Goal: Contribute content

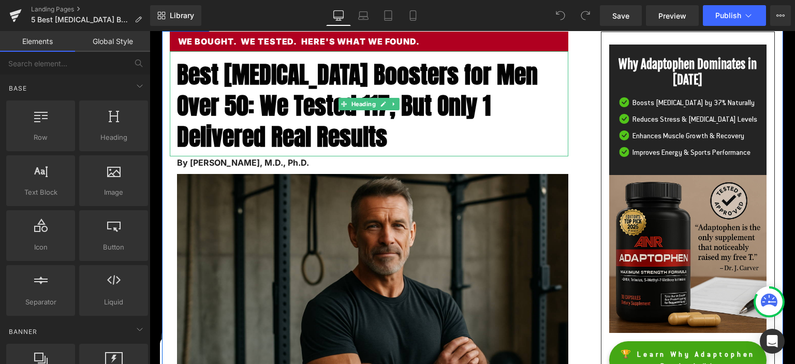
scroll to position [163, 0]
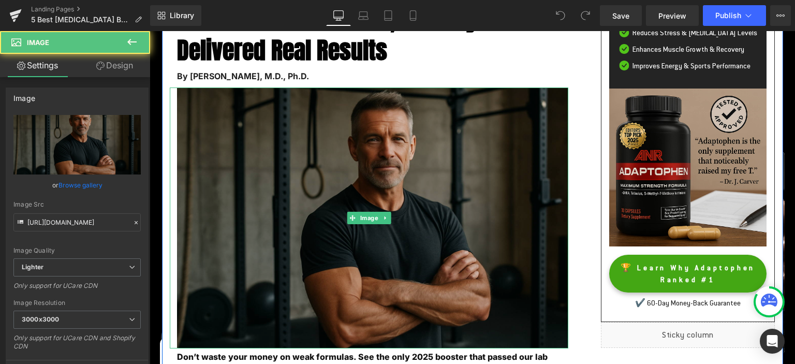
click at [411, 138] on img at bounding box center [369, 217] width 398 height 261
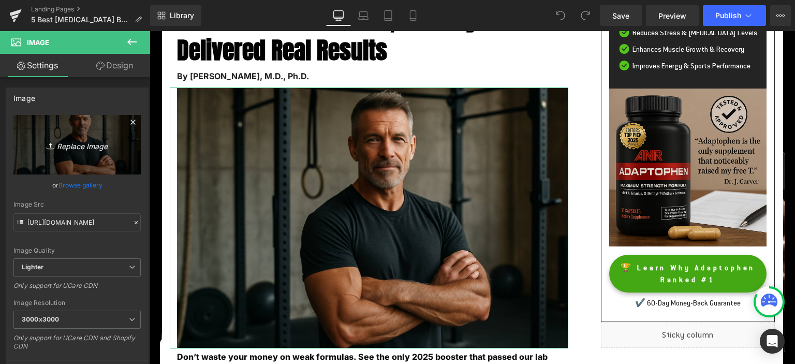
click at [96, 149] on icon "Replace Image" at bounding box center [77, 144] width 83 height 13
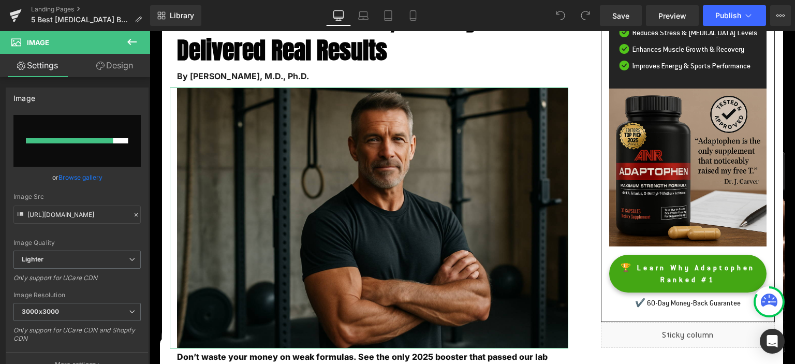
click at [95, 129] on input "file" at bounding box center [76, 141] width 127 height 52
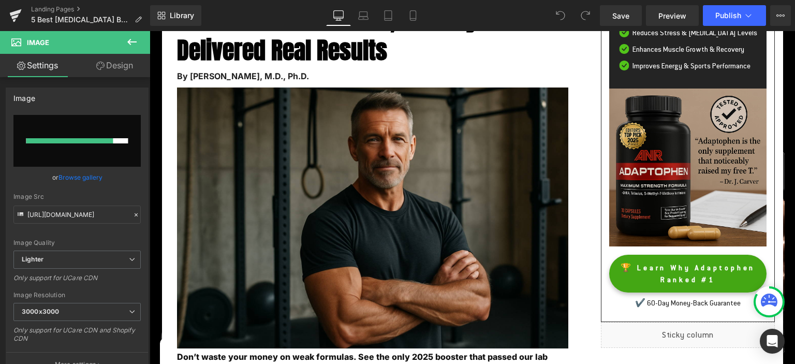
type input "C:\fakepath\Booster-[MEDICAL_DATA]-1.png"
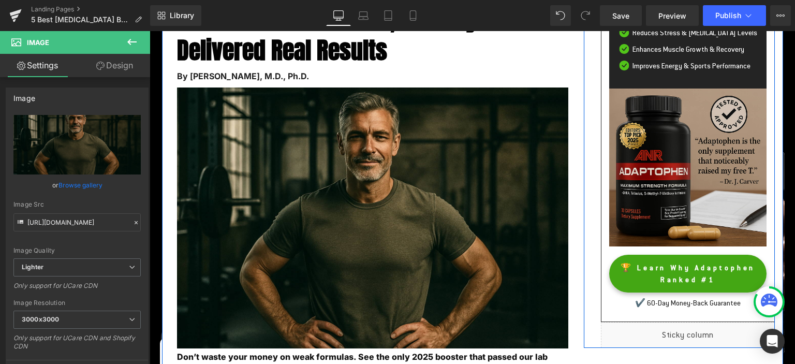
scroll to position [0, 0]
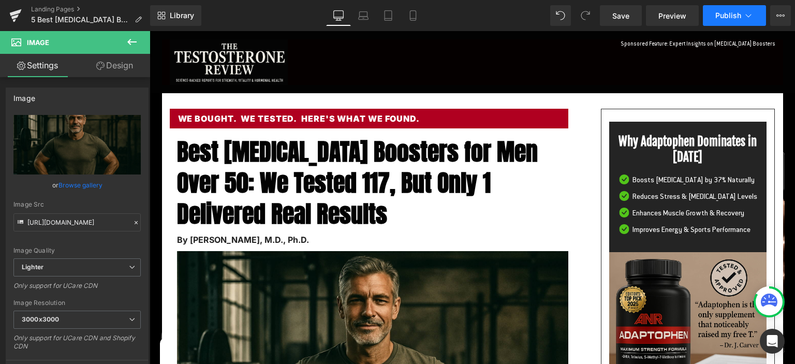
click at [729, 9] on button "Publish" at bounding box center [733, 15] width 63 height 21
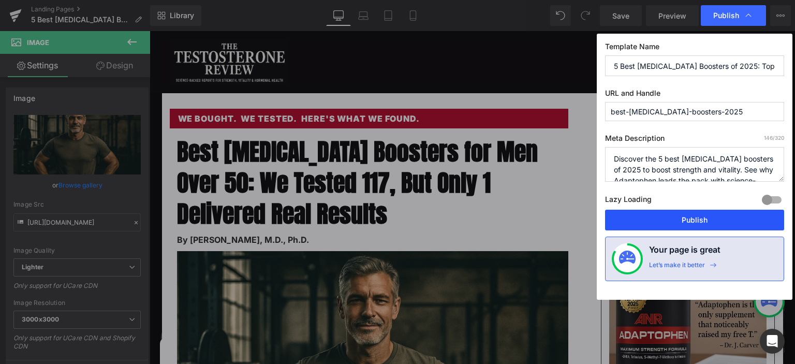
click at [678, 215] on button "Publish" at bounding box center [694, 219] width 179 height 21
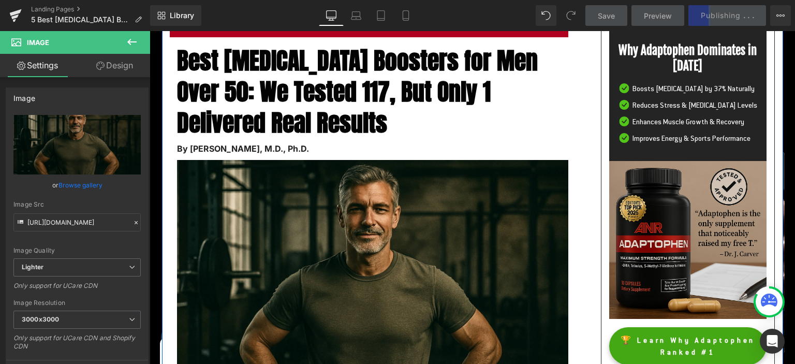
scroll to position [163, 0]
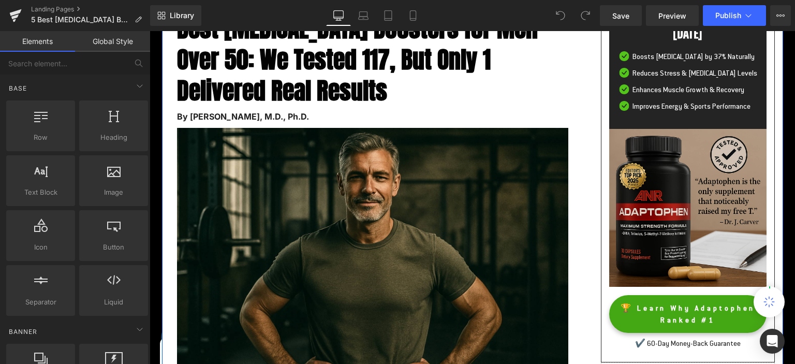
scroll to position [163, 0]
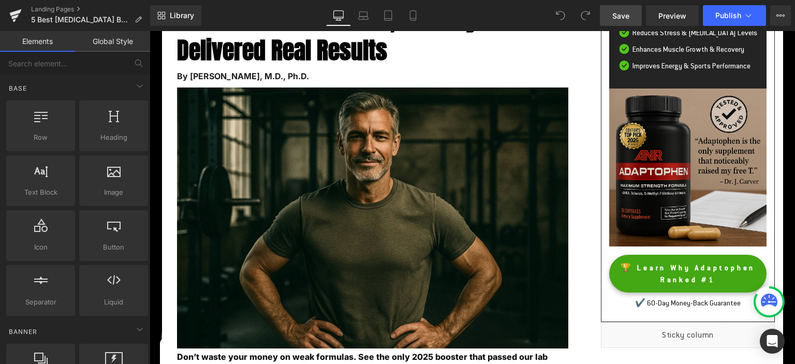
click at [634, 14] on link "Save" at bounding box center [621, 15] width 42 height 21
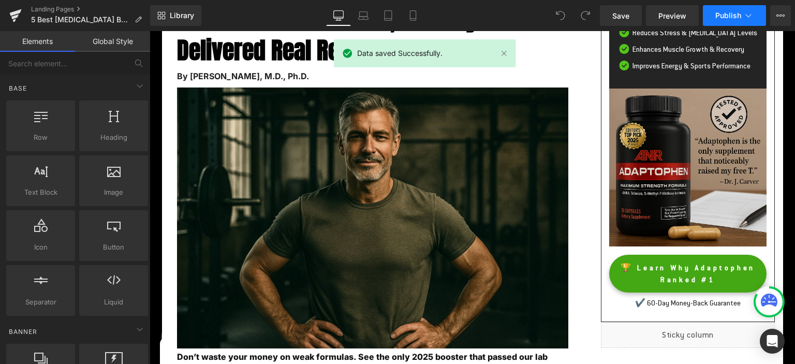
click at [726, 13] on span "Publish" at bounding box center [728, 15] width 26 height 8
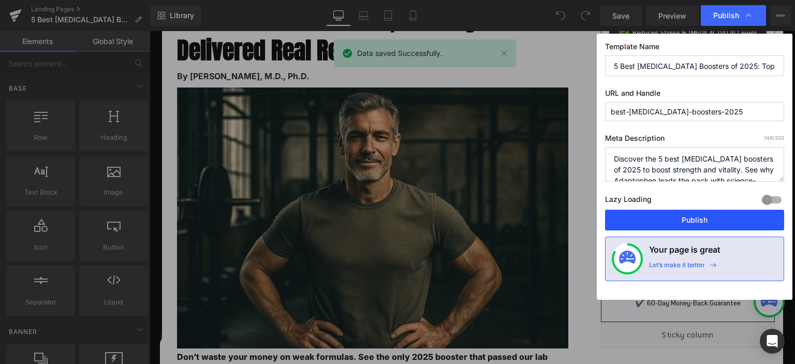
drag, startPoint x: 688, startPoint y: 217, endPoint x: 278, endPoint y: 213, distance: 410.2
click at [688, 217] on button "Publish" at bounding box center [694, 219] width 179 height 21
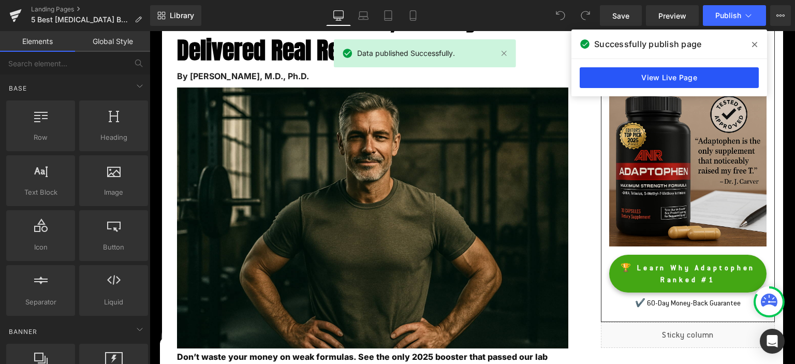
click at [649, 77] on link "View Live Page" at bounding box center [668, 77] width 179 height 21
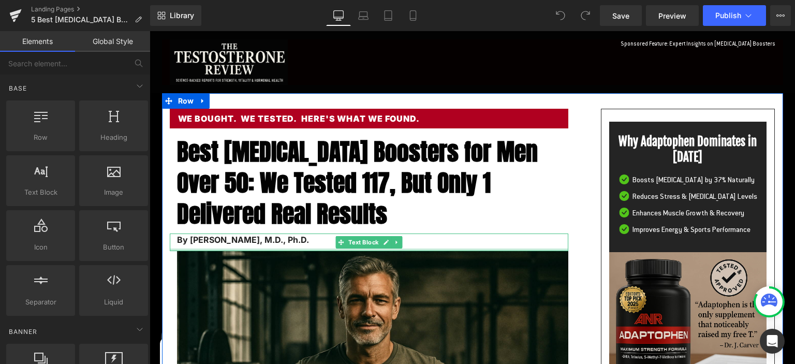
scroll to position [0, 0]
